Goal: Check status

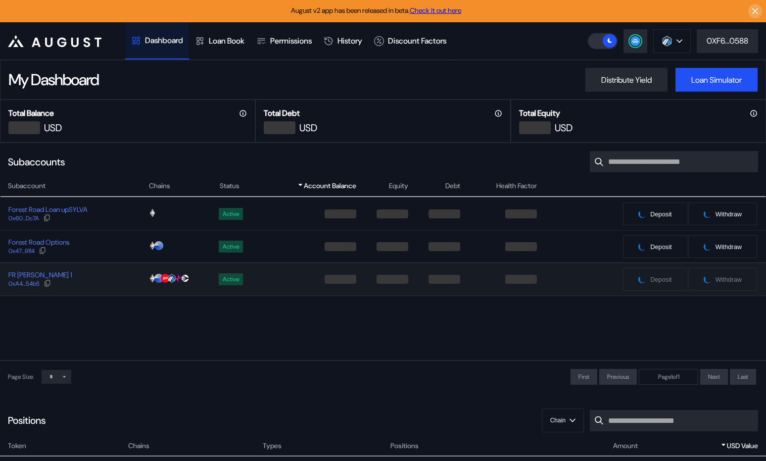
click at [96, 271] on div "FR [PERSON_NAME] 1 0xA4...54b5" at bounding box center [74, 279] width 148 height 18
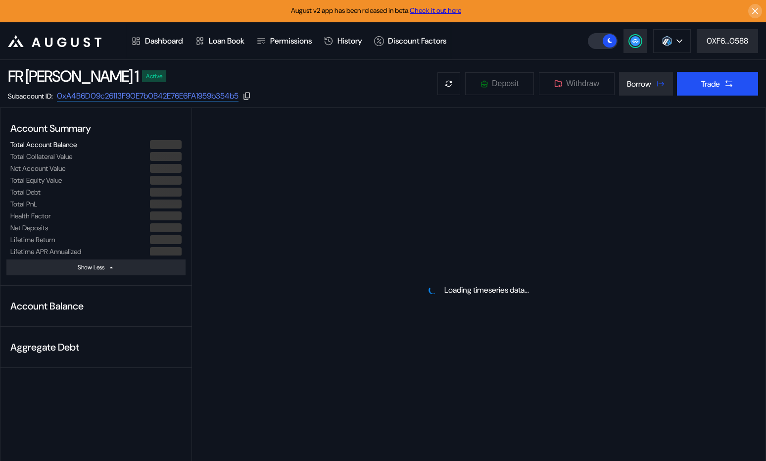
select select "*"
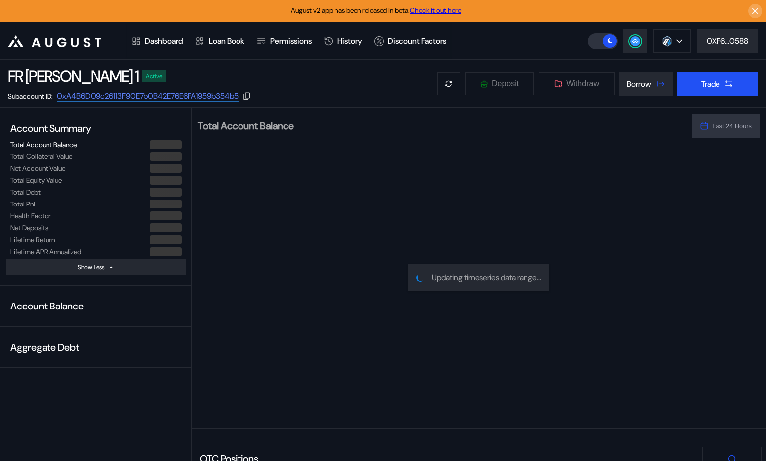
click at [251, 95] on icon at bounding box center [247, 96] width 9 height 9
click at [450, 8] on link "Check it out here" at bounding box center [435, 10] width 51 height 9
